Goal: Task Accomplishment & Management: Use online tool/utility

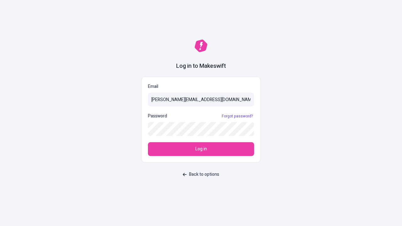
type input "[PERSON_NAME][EMAIL_ADDRESS][DOMAIN_NAME]"
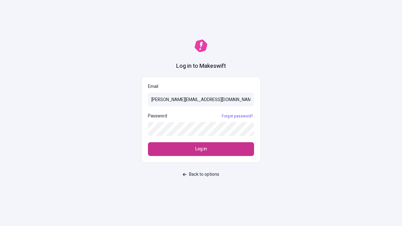
click at [201, 149] on span "Log in" at bounding box center [201, 149] width 12 height 7
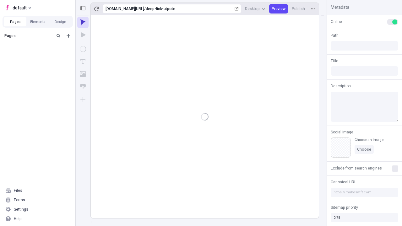
type input "/deep-link-utpote"
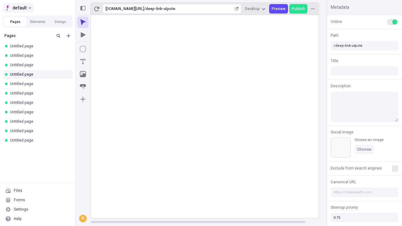
click at [18, 8] on span "default" at bounding box center [20, 8] width 14 height 8
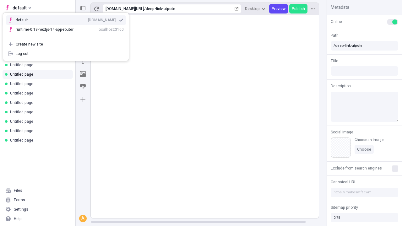
click at [88, 19] on div "[DOMAIN_NAME]" at bounding box center [102, 20] width 28 height 5
click at [68, 36] on icon "Add new" at bounding box center [69, 36] width 4 height 4
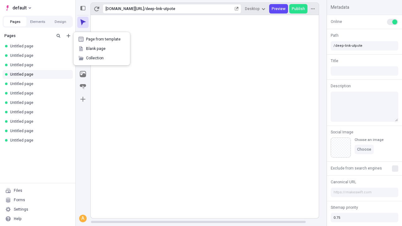
click at [102, 49] on span "Blank page" at bounding box center [105, 48] width 39 height 5
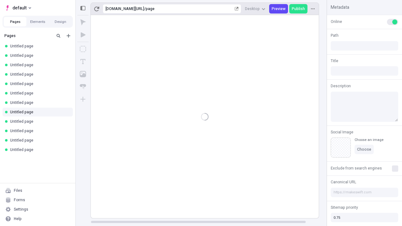
type input "/page"
